Goal: Information Seeking & Learning: Learn about a topic

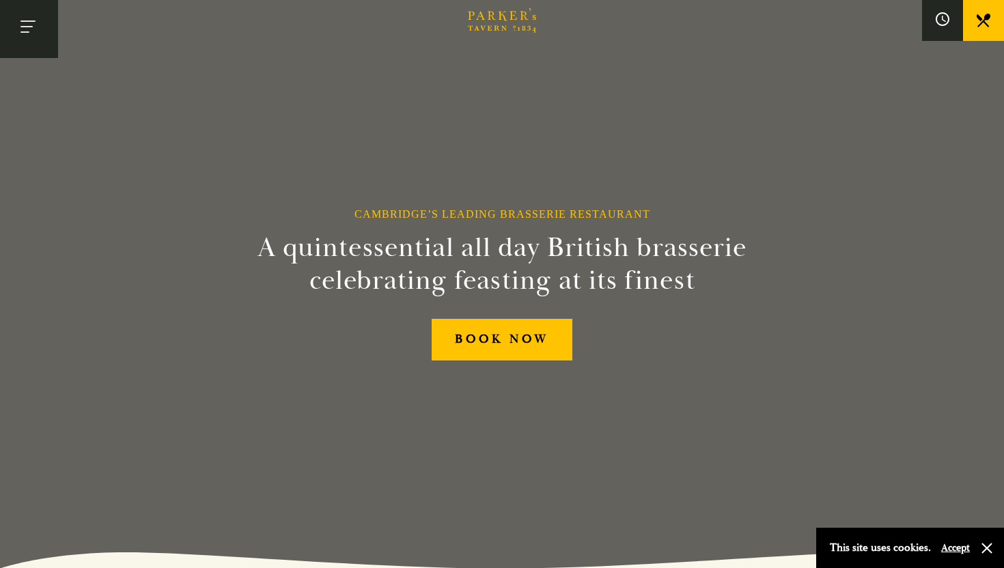
click at [37, 25] on button "Toggle navigation" at bounding box center [29, 29] width 58 height 58
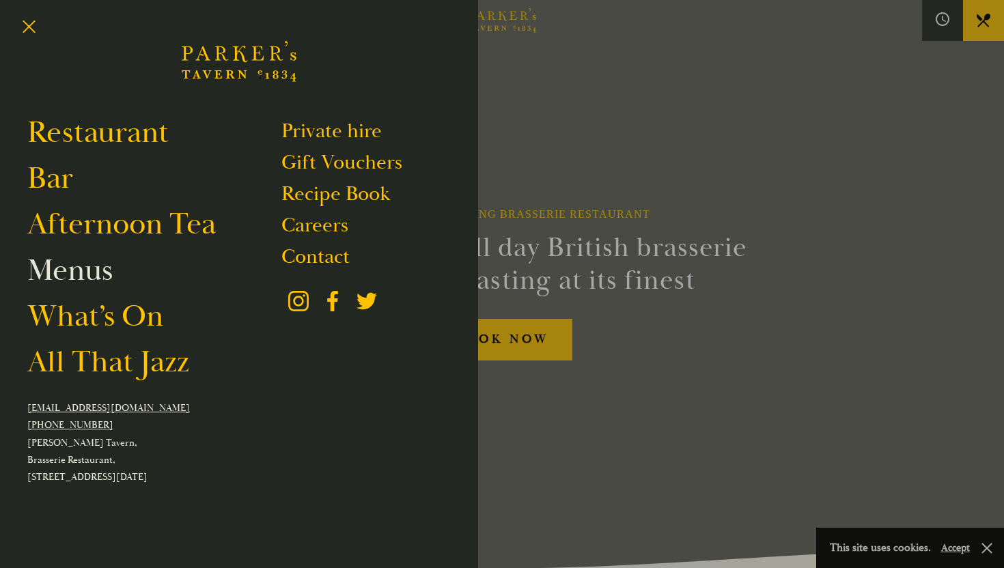
click at [77, 262] on link "Menus" at bounding box center [69, 270] width 85 height 38
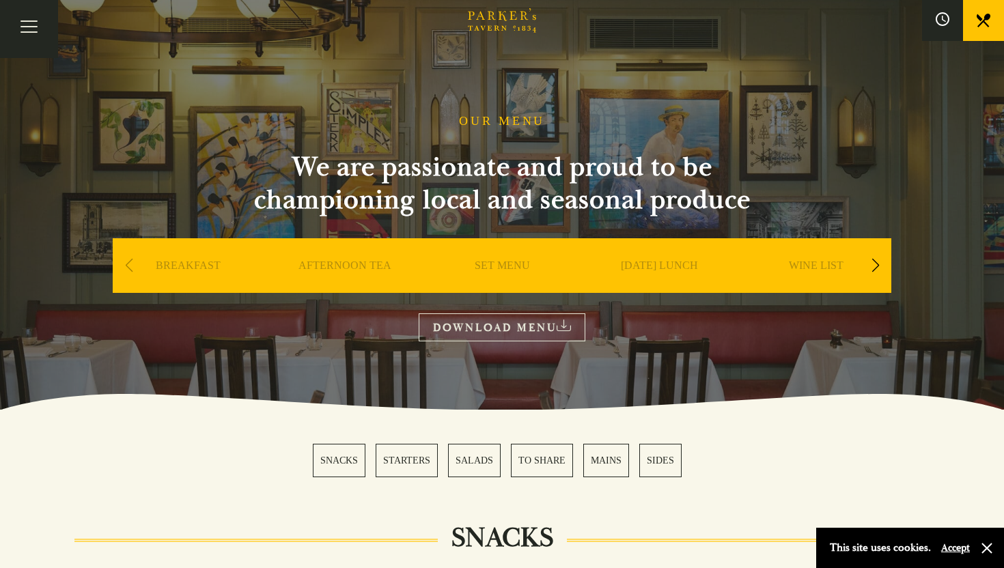
click at [617, 460] on link "MAINS" at bounding box center [606, 460] width 46 height 33
click at [403, 462] on link "STARTERS" at bounding box center [407, 460] width 62 height 33
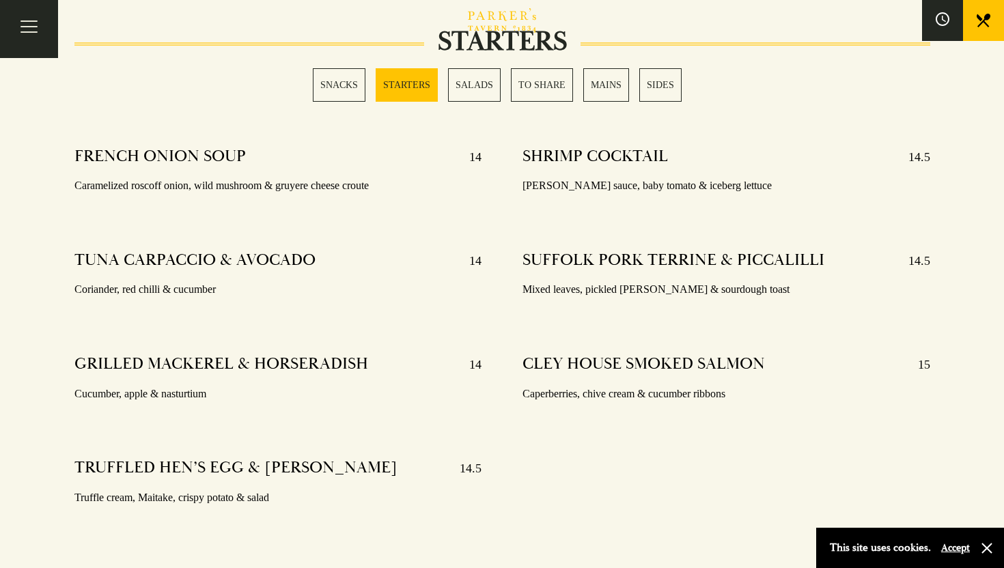
scroll to position [1086, 0]
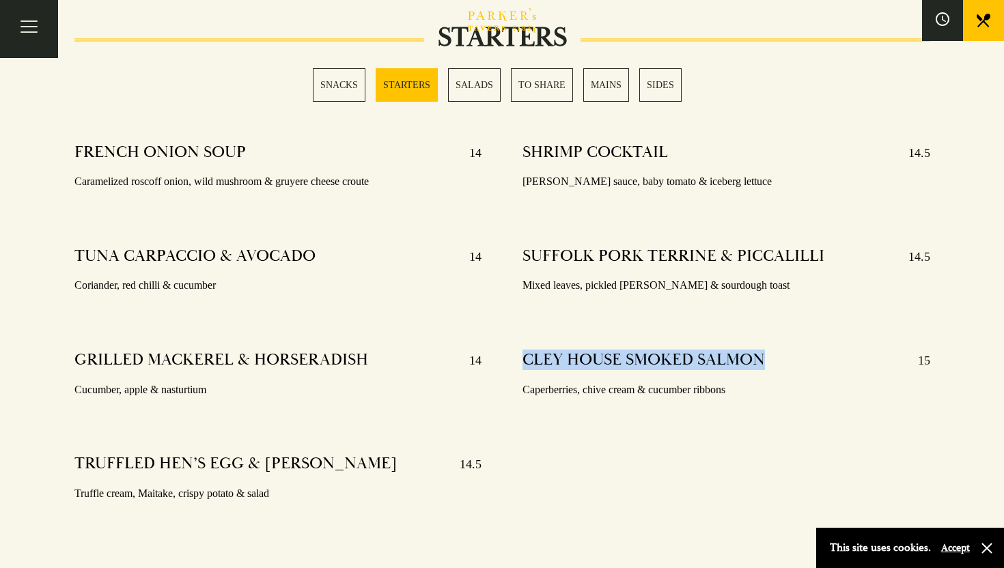
drag, startPoint x: 525, startPoint y: 359, endPoint x: 789, endPoint y: 356, distance: 263.7
click at [789, 356] on div "CLEY HOUSE SMOKED SALMON 15" at bounding box center [727, 361] width 408 height 22
copy h4 "CLEY HOUSE SMOKED SALMON"
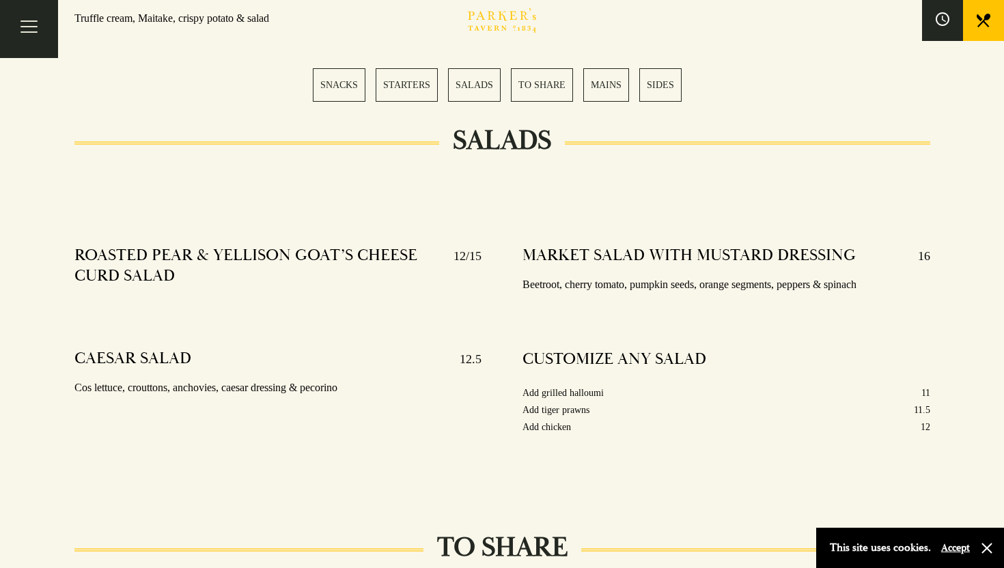
scroll to position [1161, 0]
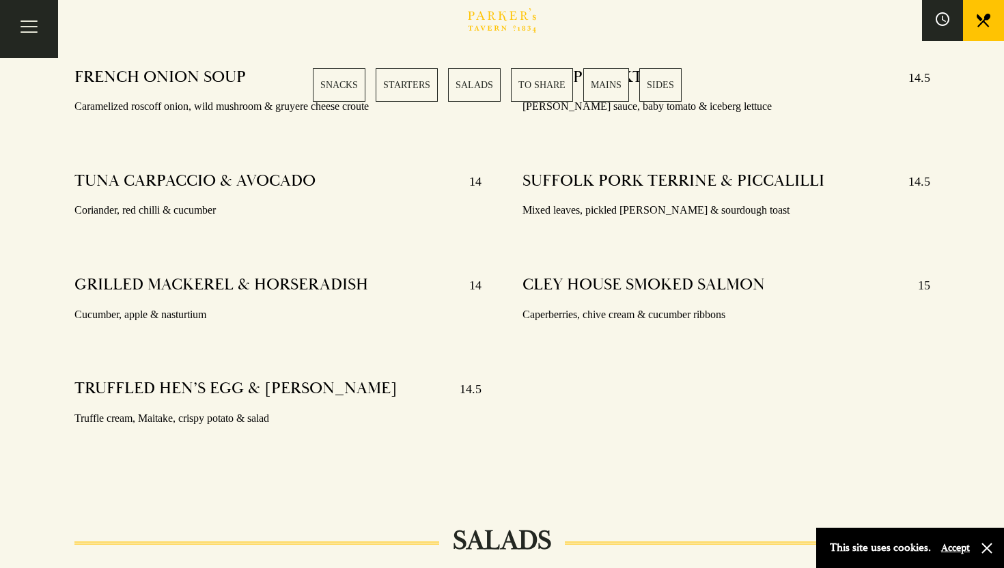
click at [188, 316] on p "Cucumber, apple & nasturtium" at bounding box center [278, 315] width 408 height 20
copy p "nasturtium"
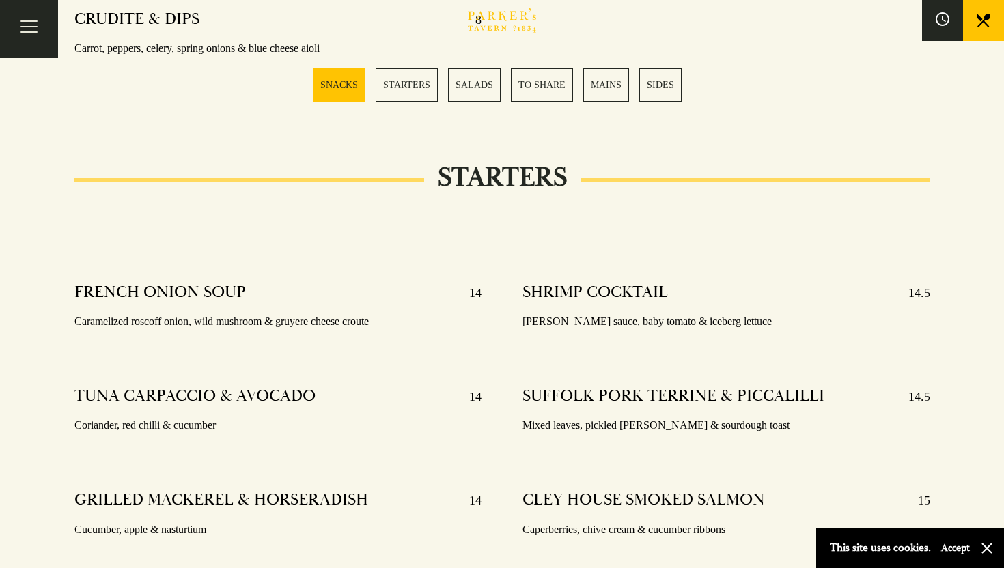
scroll to position [947, 0]
click at [422, 88] on link "STARTERS" at bounding box center [407, 84] width 62 height 33
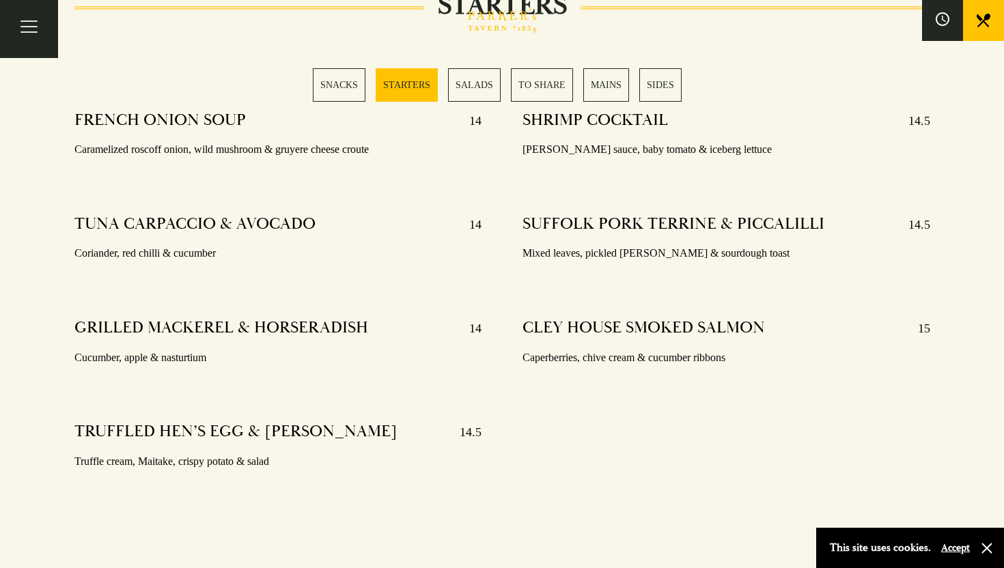
scroll to position [1124, 0]
